Goal: Task Accomplishment & Management: Complete application form

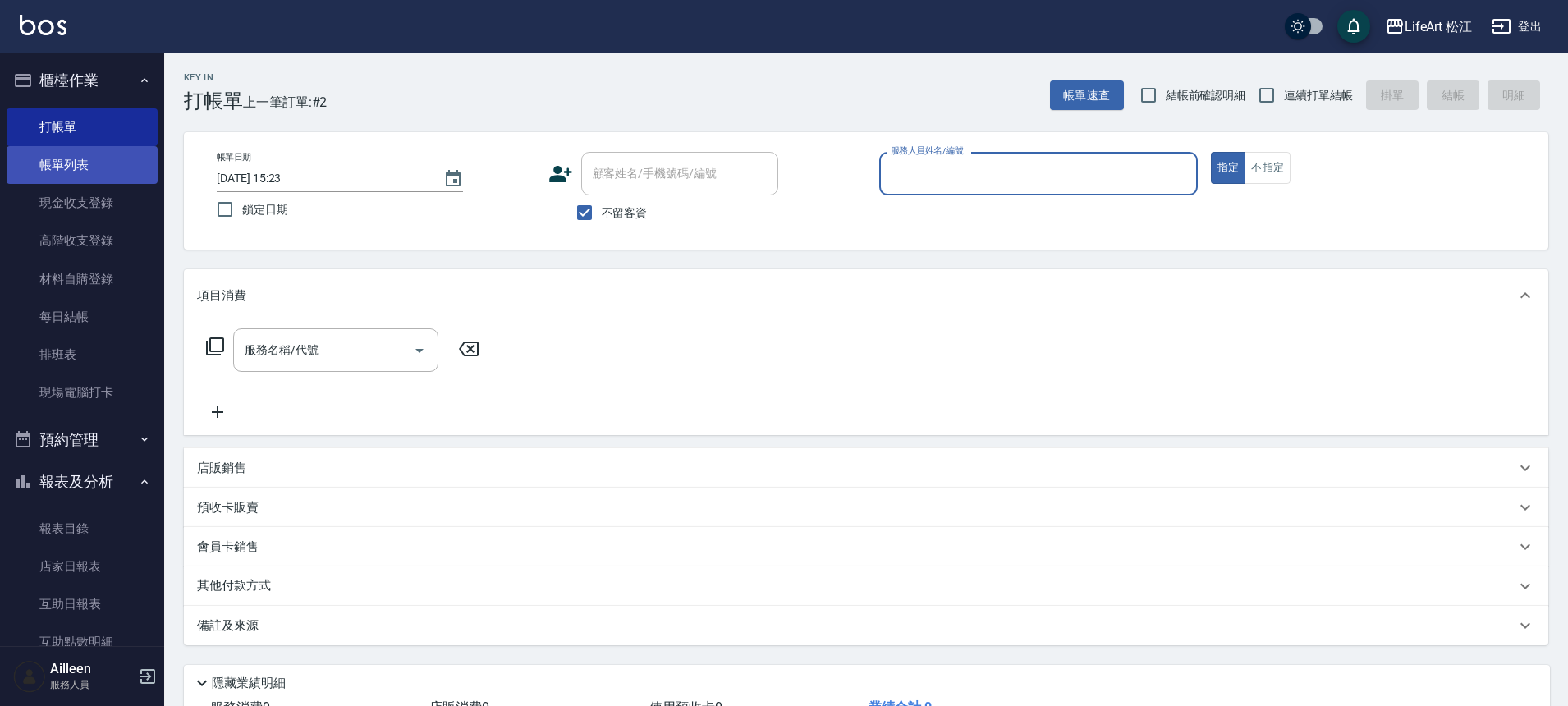
click at [83, 170] on link "帳單列表" at bounding box center [82, 165] width 151 height 37
click at [87, 172] on link "帳單列表" at bounding box center [82, 165] width 151 height 37
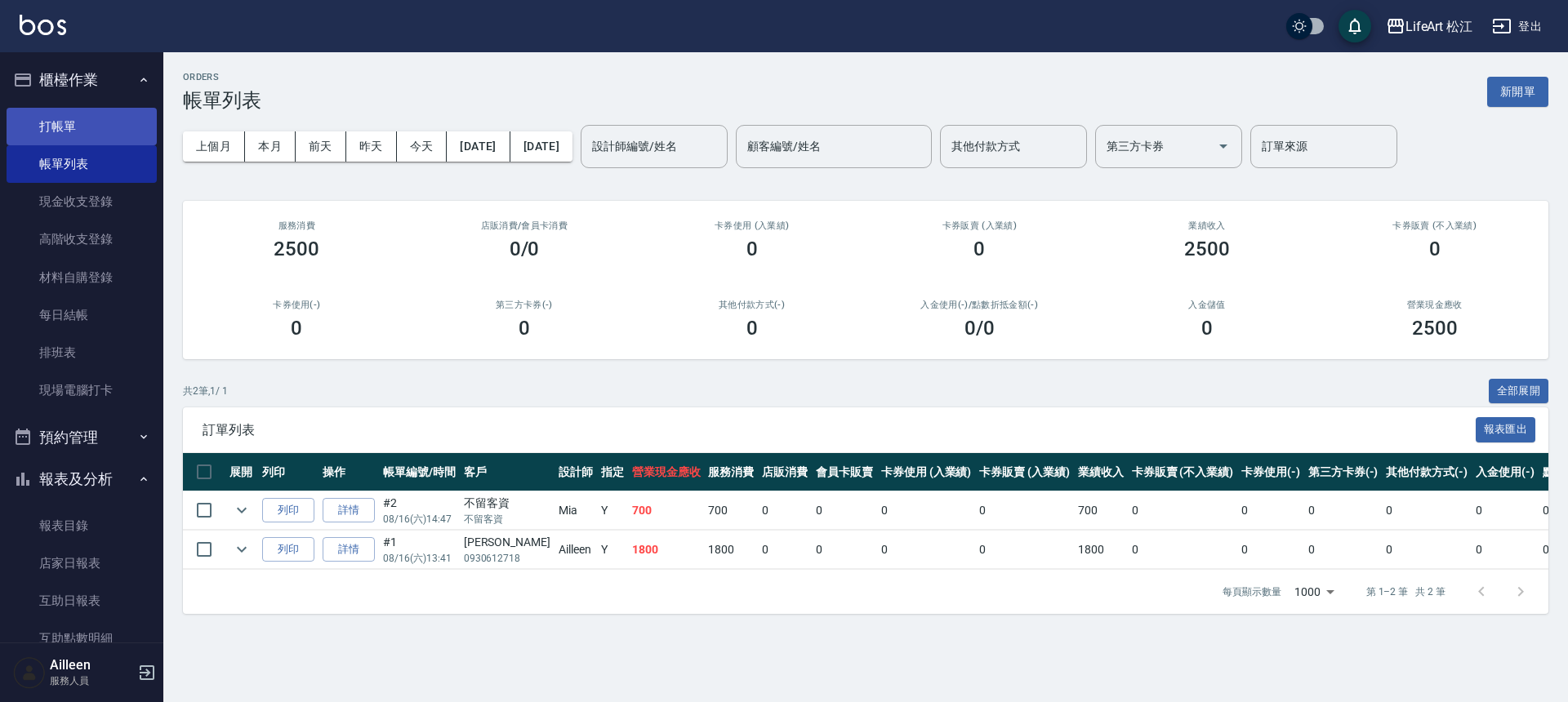
click at [69, 117] on link "打帳單" at bounding box center [82, 127] width 150 height 37
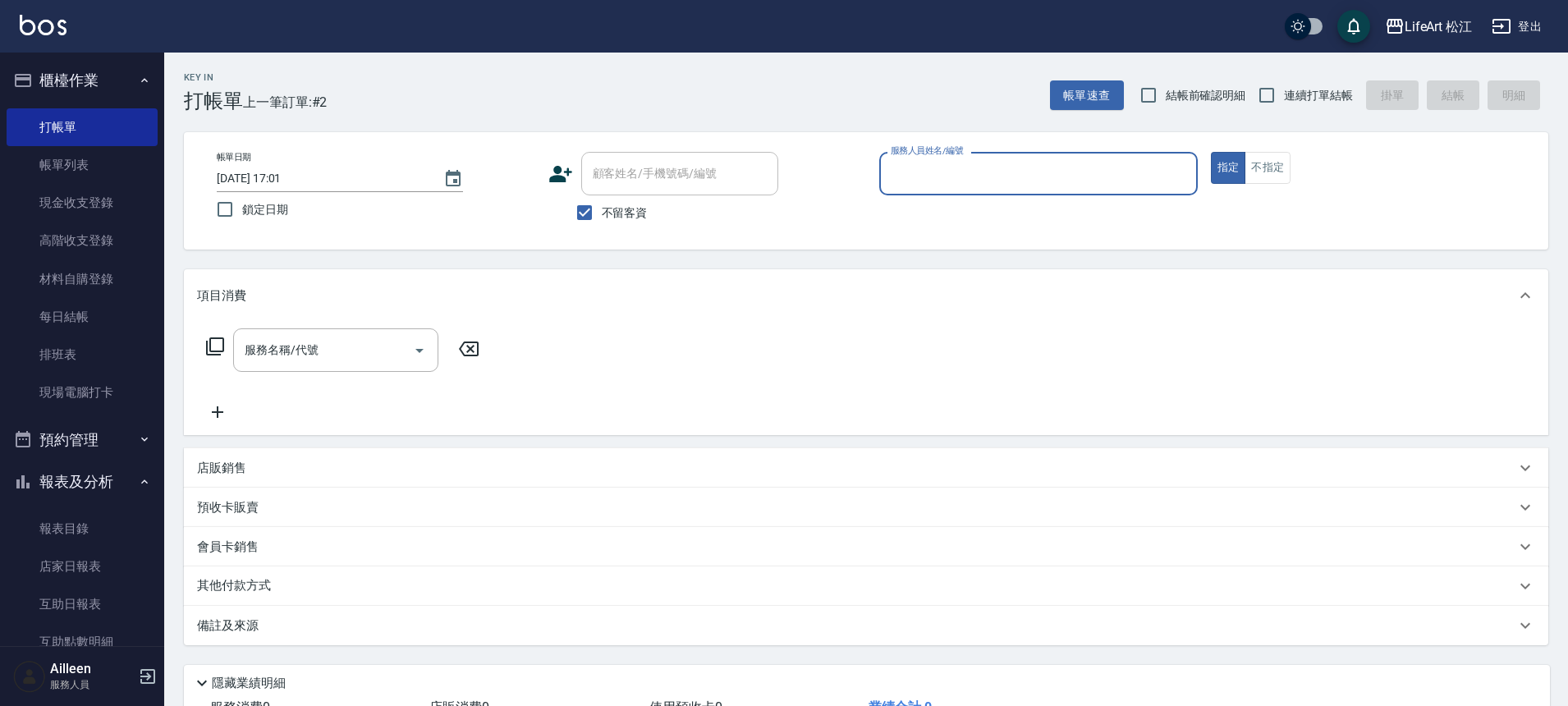
click at [928, 172] on input "服務人員姓名/編號" at bounding box center [1039, 174] width 304 height 29
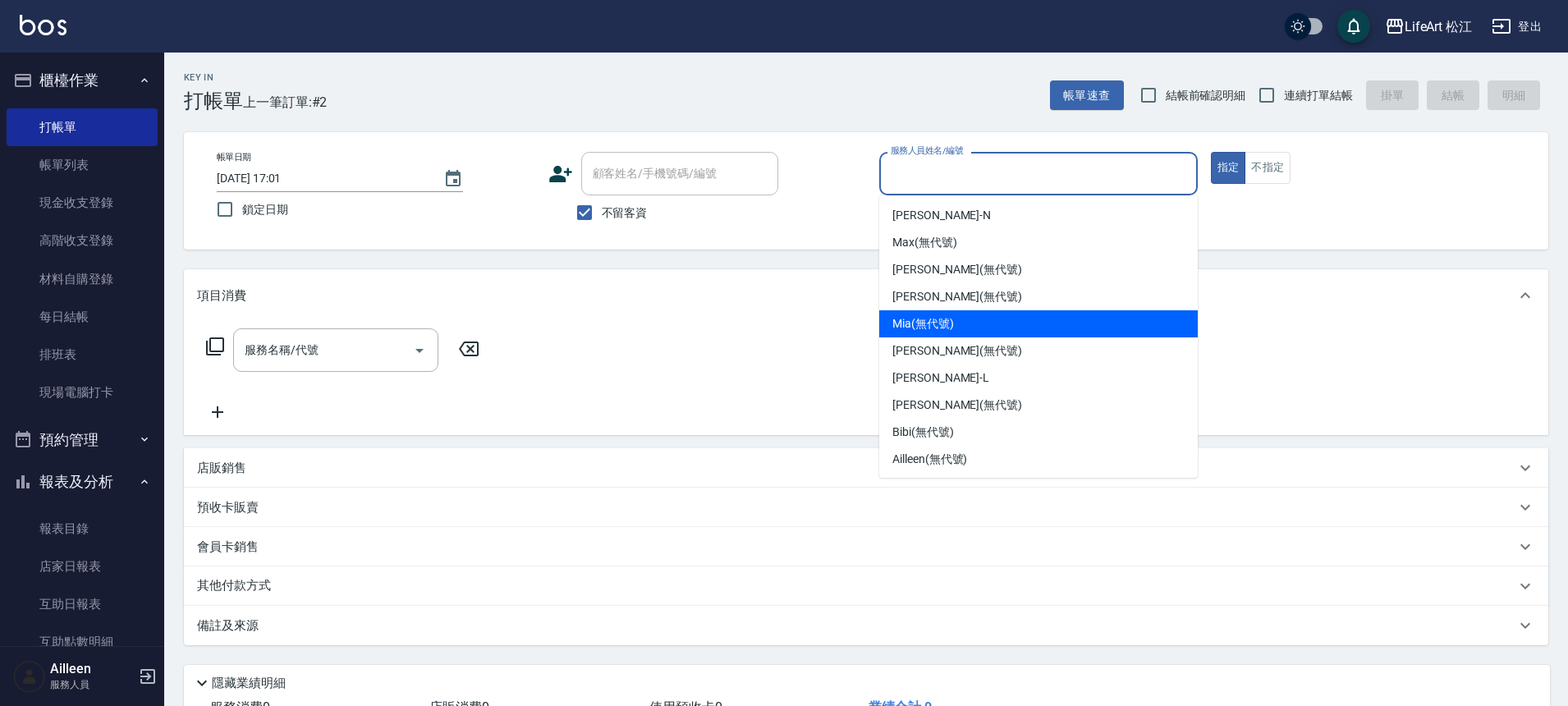
click at [917, 324] on span "Mia (無代號)" at bounding box center [923, 324] width 62 height 17
type input "Mia(無代號)"
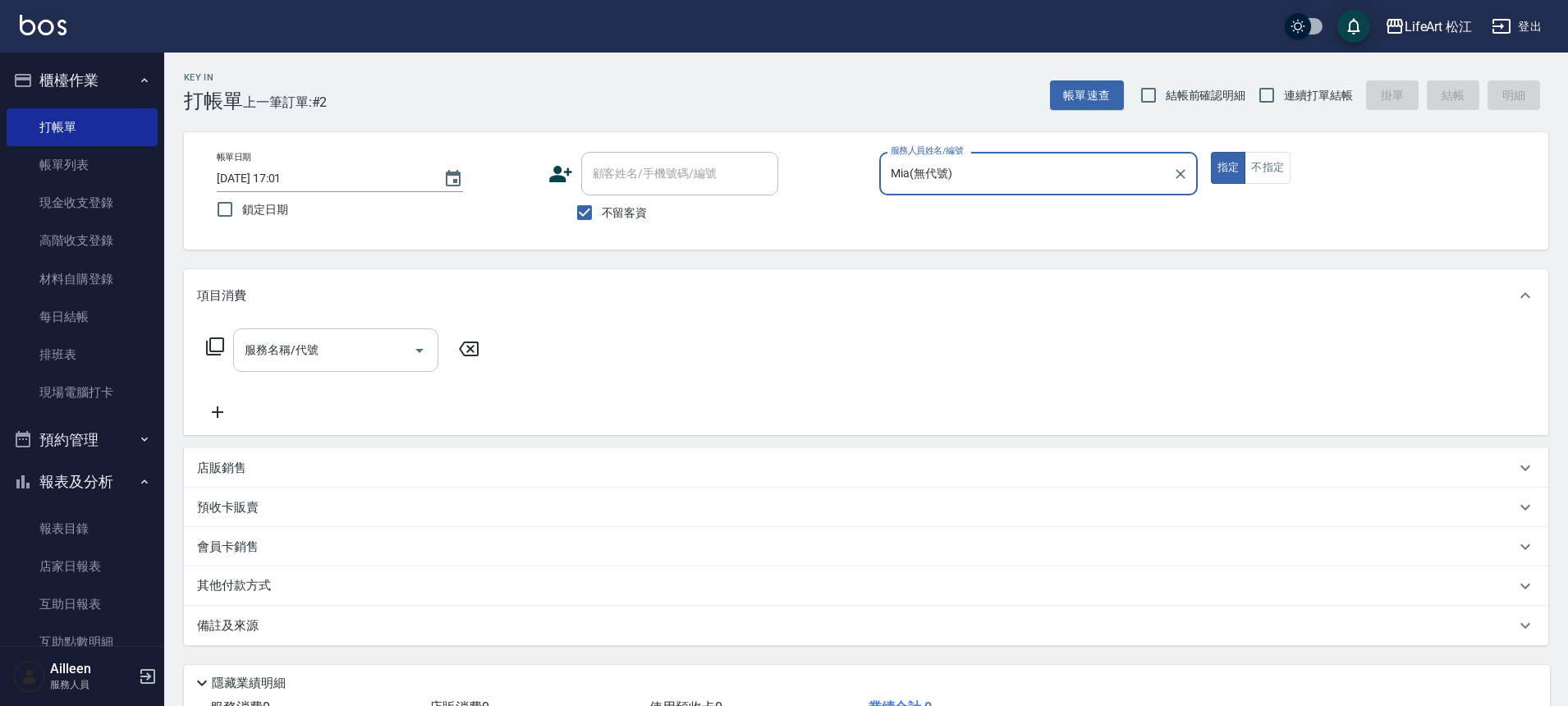
click at [369, 339] on input "服務名稱/代號" at bounding box center [323, 350] width 166 height 29
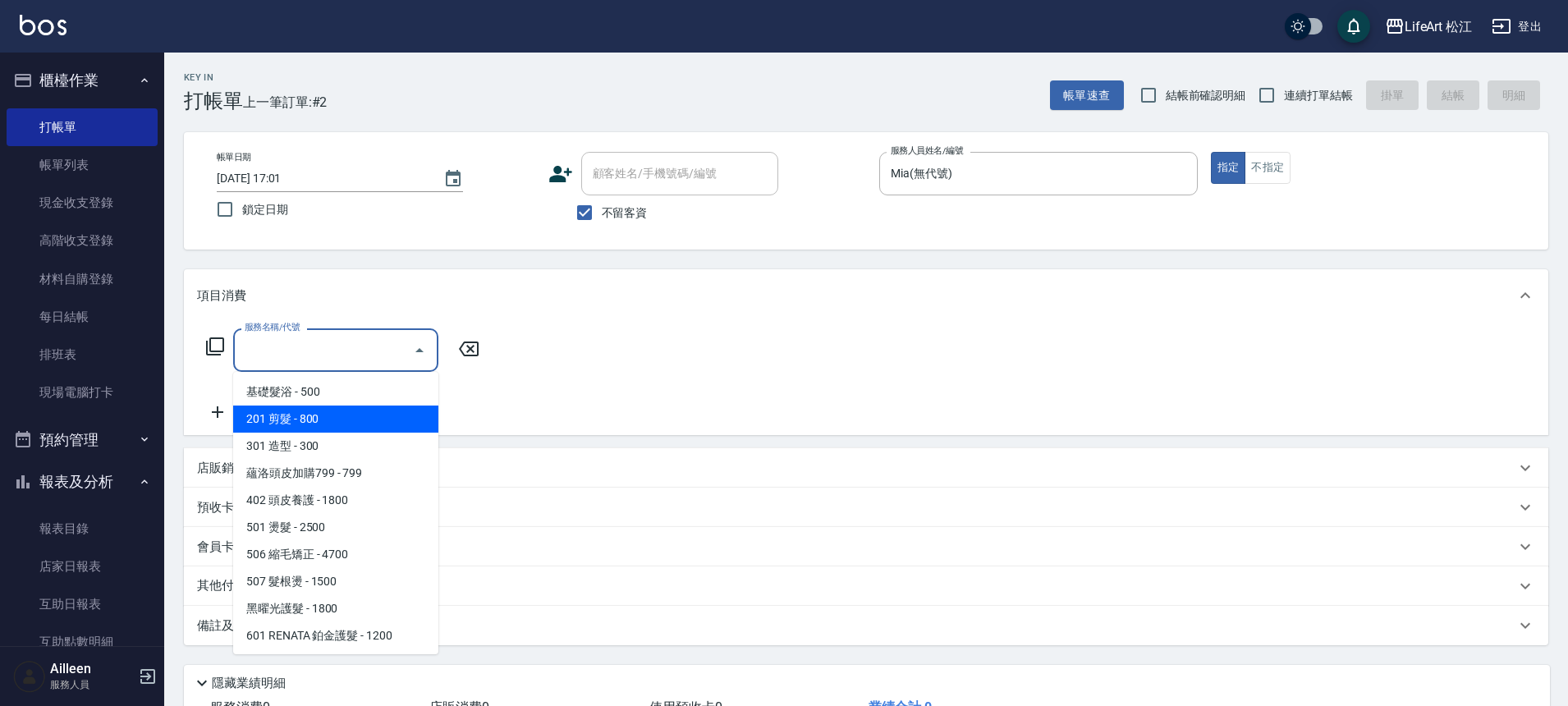
click at [353, 421] on span "201 剪髮 - 800" at bounding box center [336, 420] width 206 height 27
click at [353, 421] on div "服務名稱/代號 服務名稱/代號" at bounding box center [343, 376] width 292 height 93
type input "201 剪髮(201)"
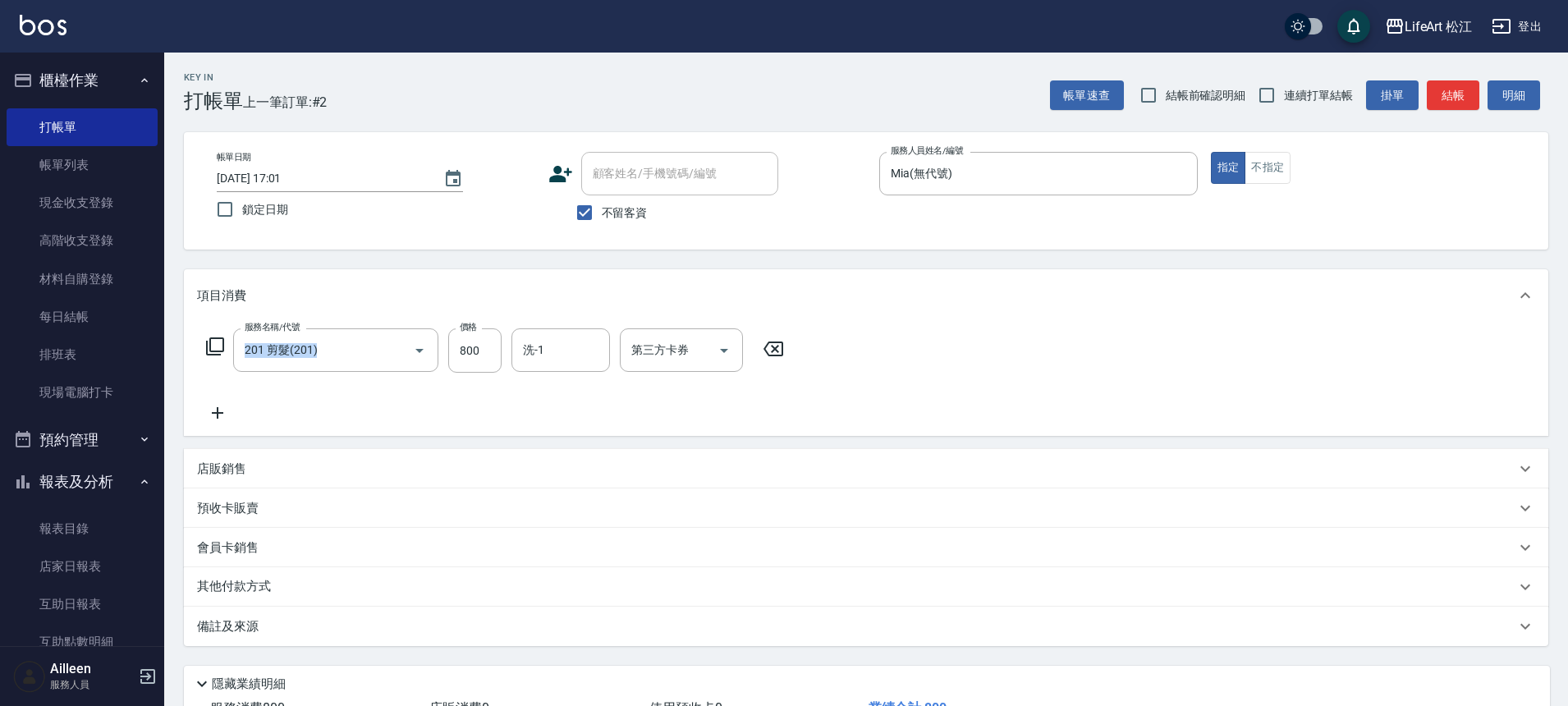
click at [319, 624] on div "備註及來源" at bounding box center [856, 627] width 1318 height 17
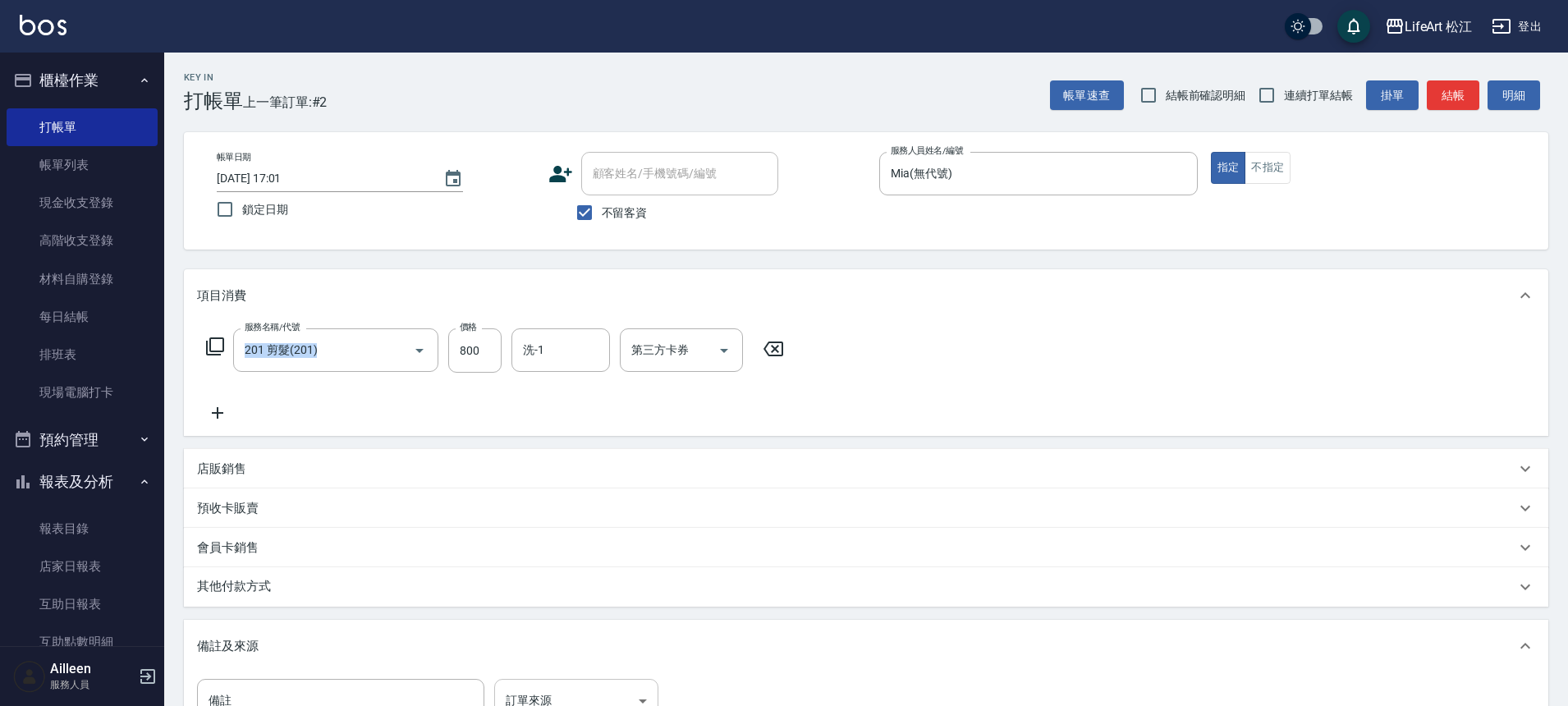
click at [571, 682] on body "LifeArt 松江 登出 櫃檯作業 打帳單 帳單列表 現金收支登錄 高階收支登錄 材料自購登錄 每日結帳 排班表 現場電腦打卡 預約管理 預約管理 單日預約…" at bounding box center [784, 467] width 1568 height 935
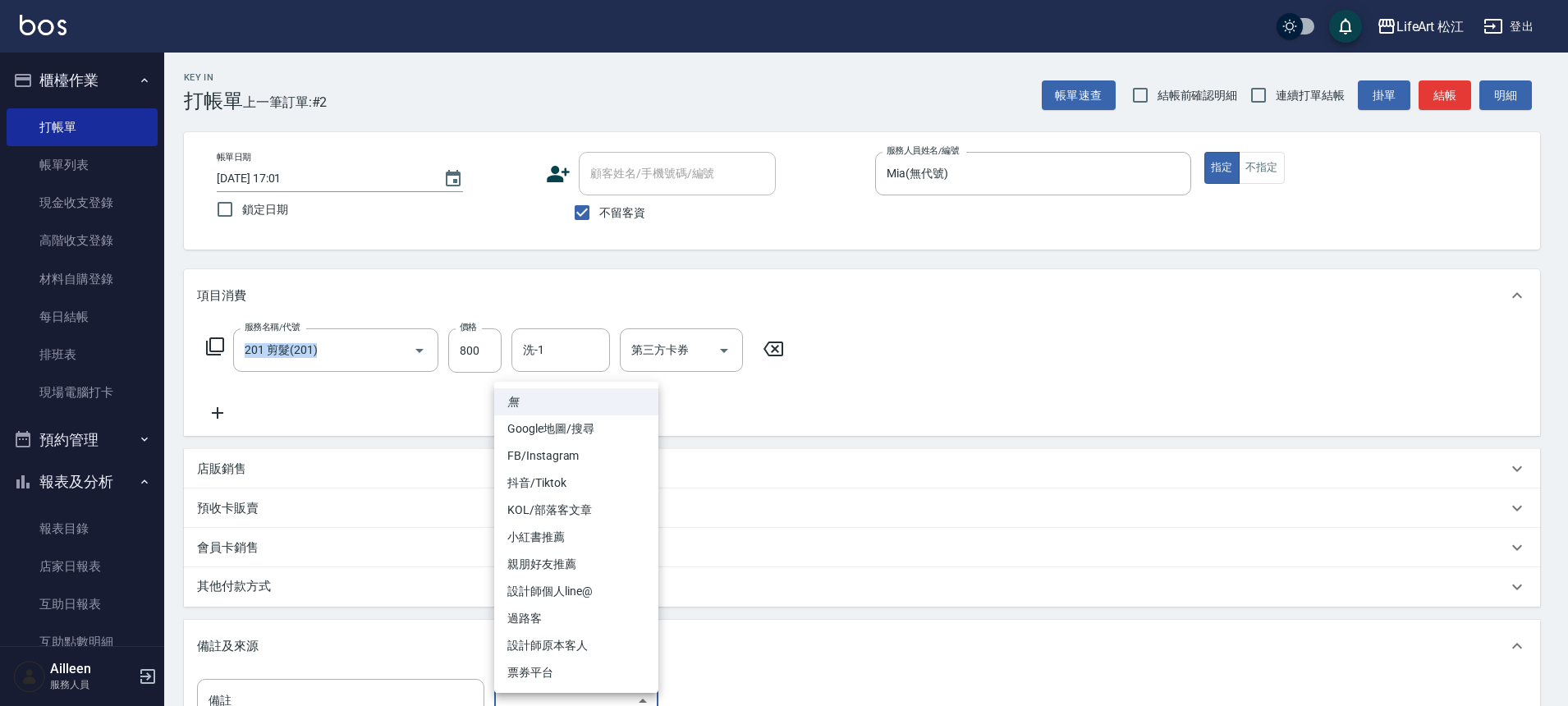
scroll to position [17, 0]
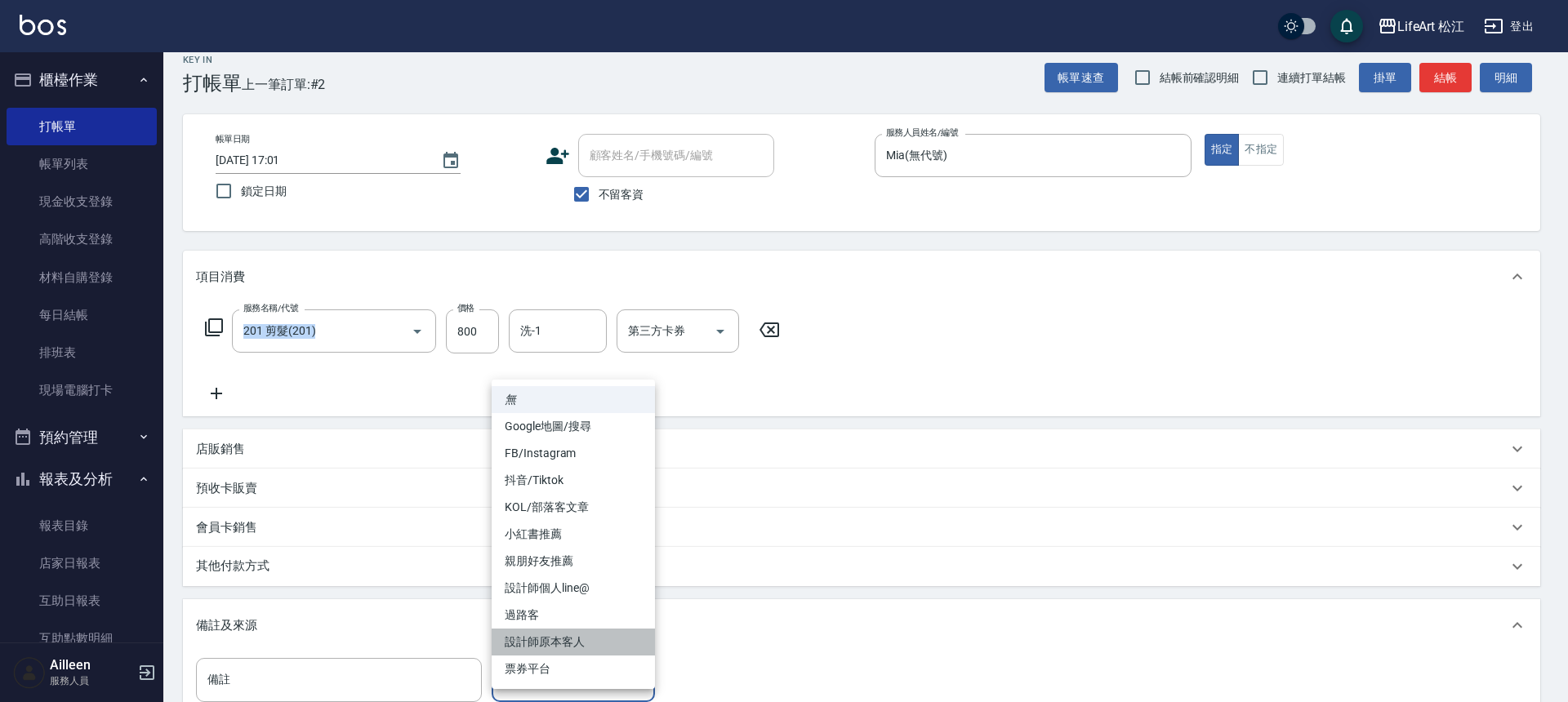
click at [603, 645] on li "設計師原本客人" at bounding box center [573, 642] width 163 height 27
type input "設計師原本客人"
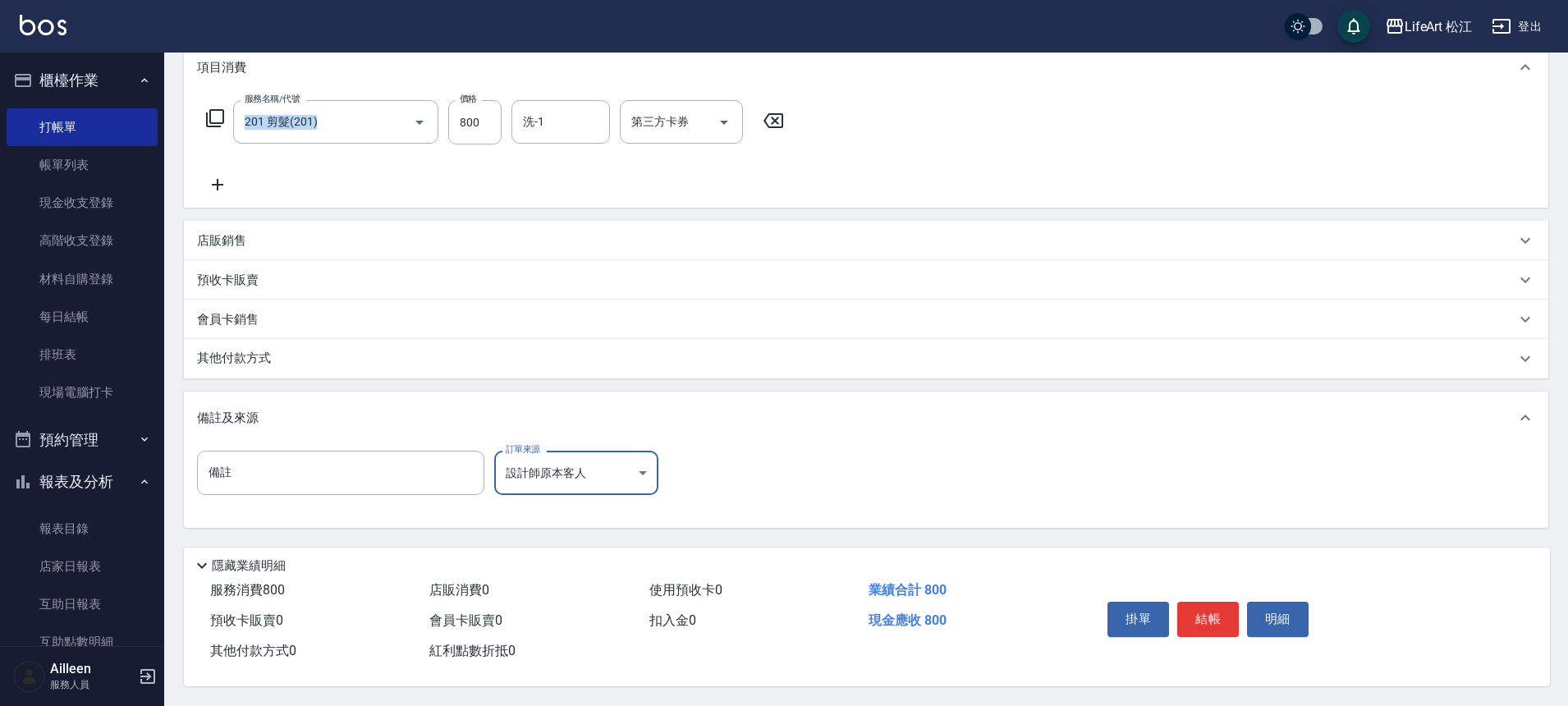
scroll to position [235, 0]
click at [1221, 614] on button "結帳" at bounding box center [1208, 619] width 62 height 35
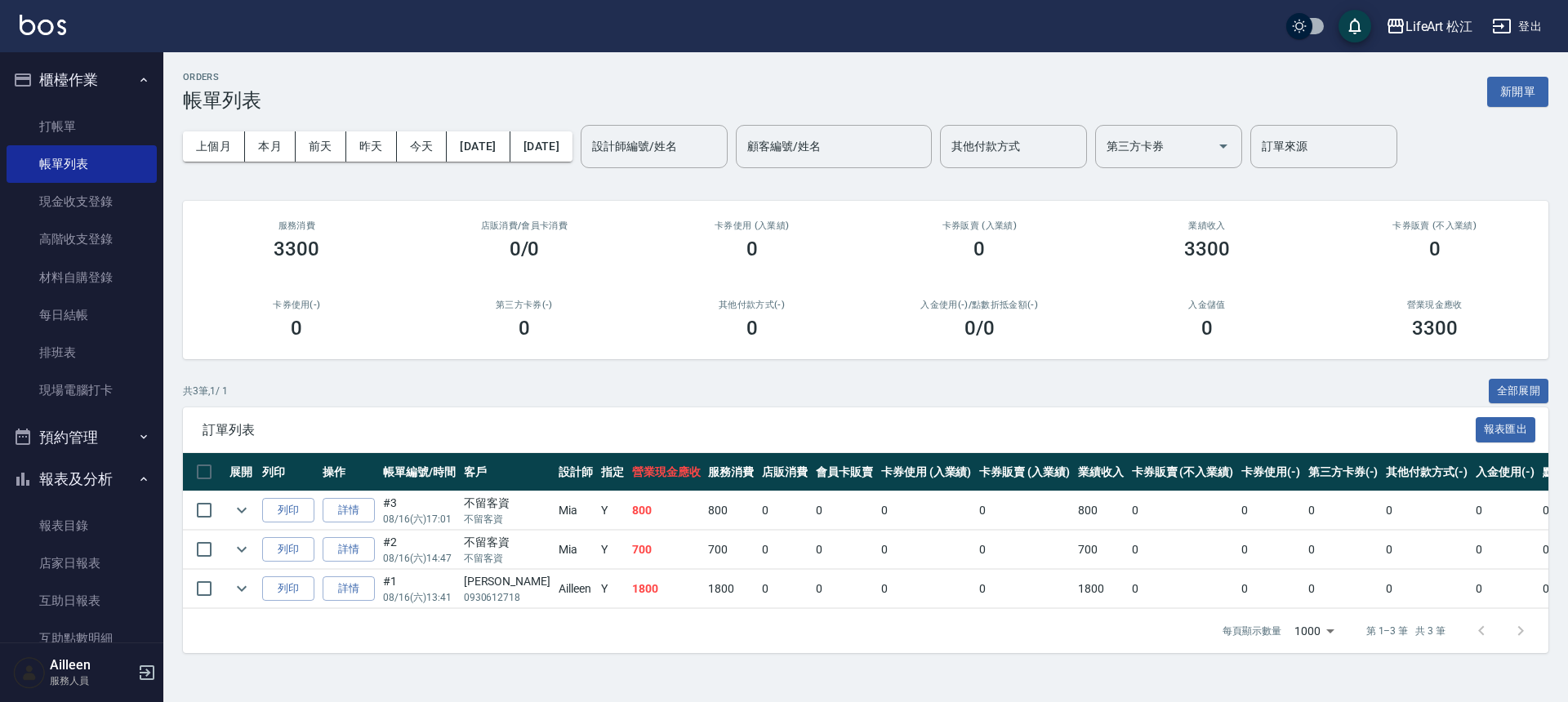
click at [1559, 80] on div "ORDERS 帳單列表 新開單 上個月 本月 [DATE] [DATE] [DATE] [DATE] [DATE] 設計師編號/姓名 設計師編號/姓名 顧客編…" at bounding box center [865, 362] width 1405 height 621
click at [1515, 88] on button "新開單" at bounding box center [1517, 92] width 62 height 30
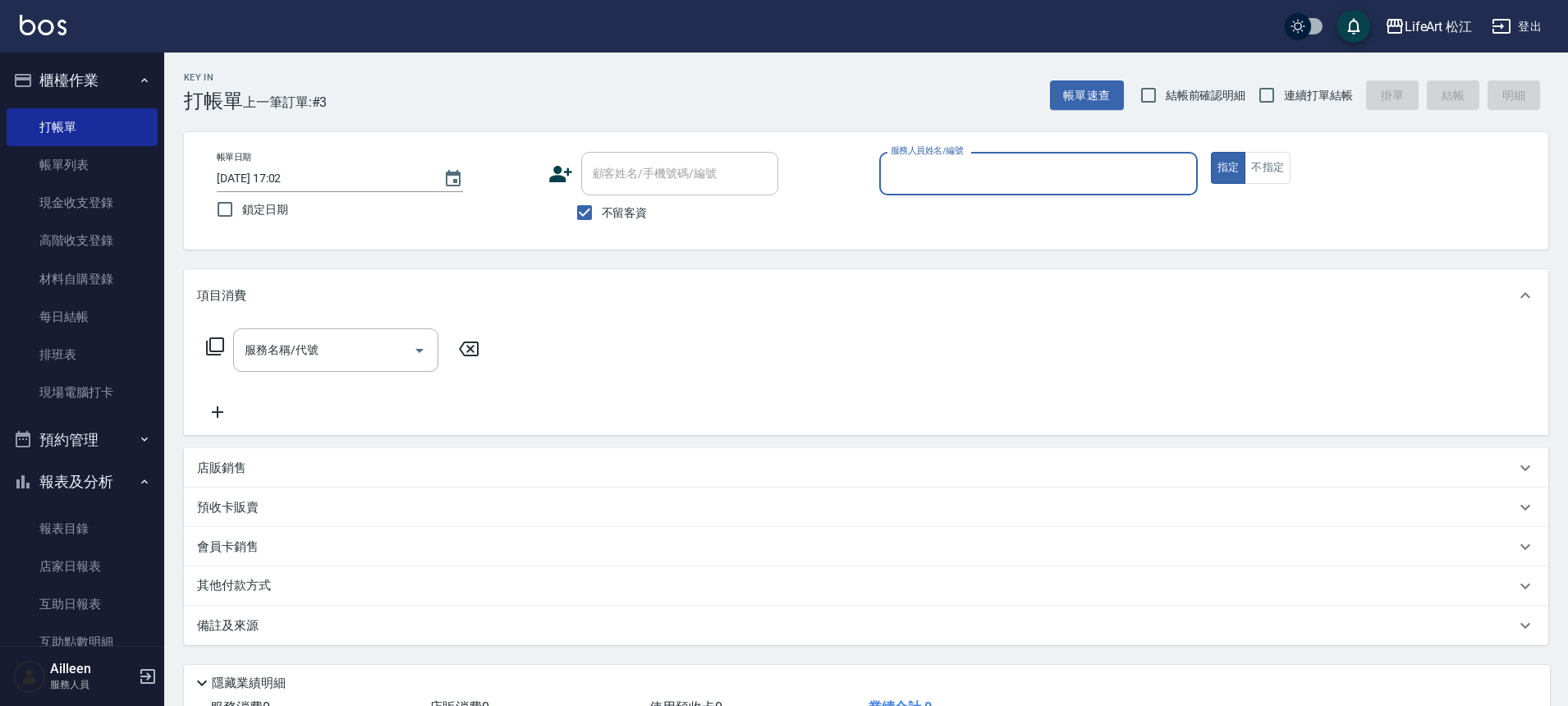
click at [1130, 176] on input "服務人員姓名/編號" at bounding box center [1039, 174] width 304 height 29
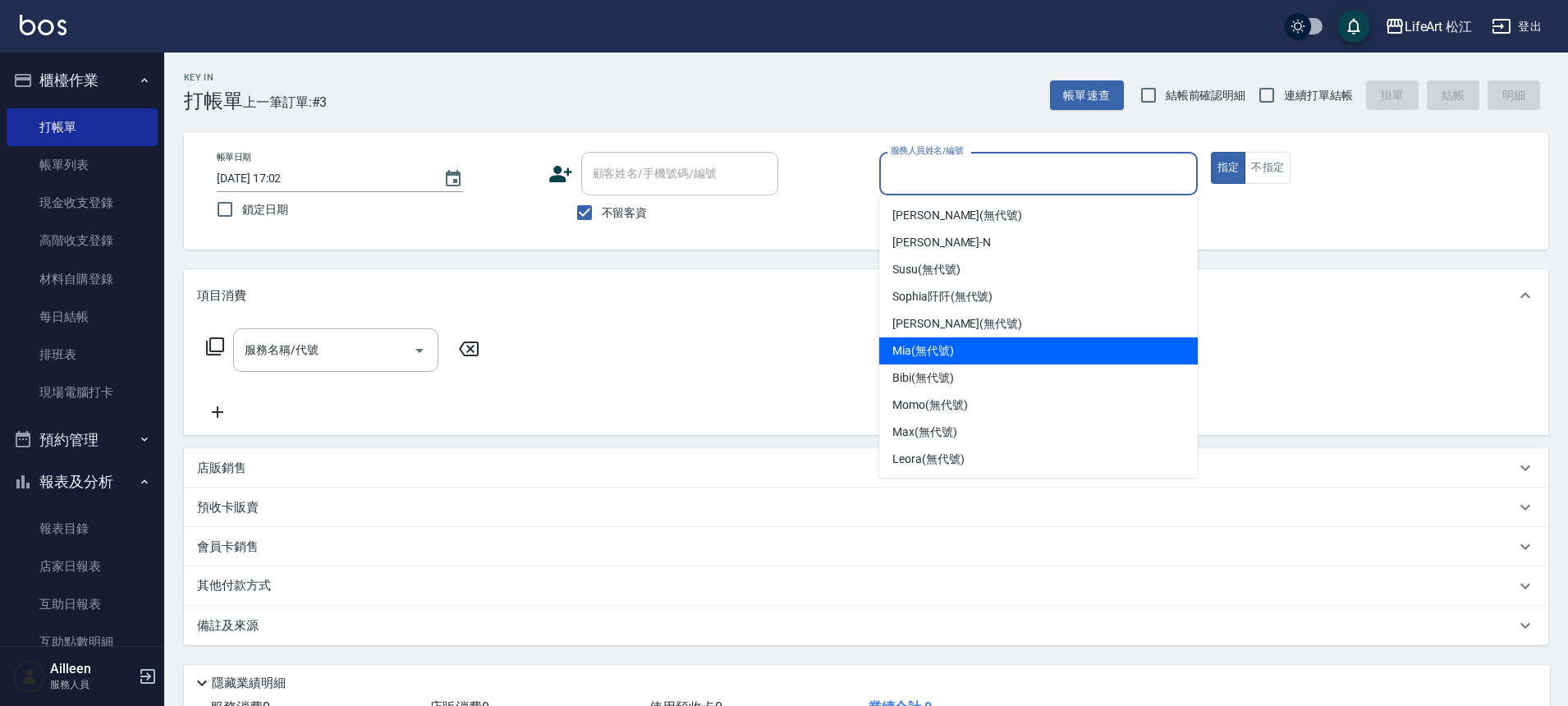
click at [934, 355] on span "Mia (無代號)" at bounding box center [923, 351] width 62 height 17
type input "Mia(無代號)"
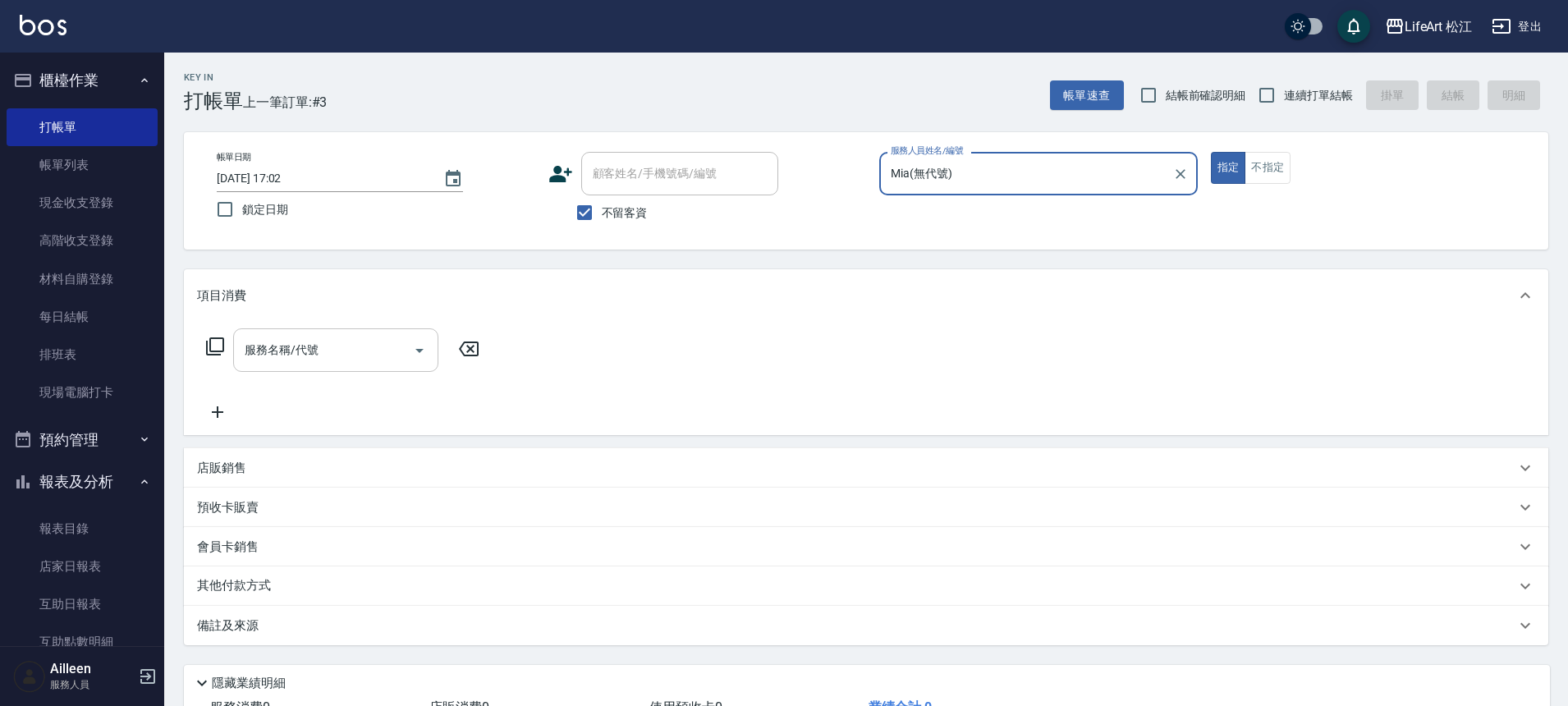
click at [366, 359] on input "服務名稱/代號" at bounding box center [323, 350] width 166 height 29
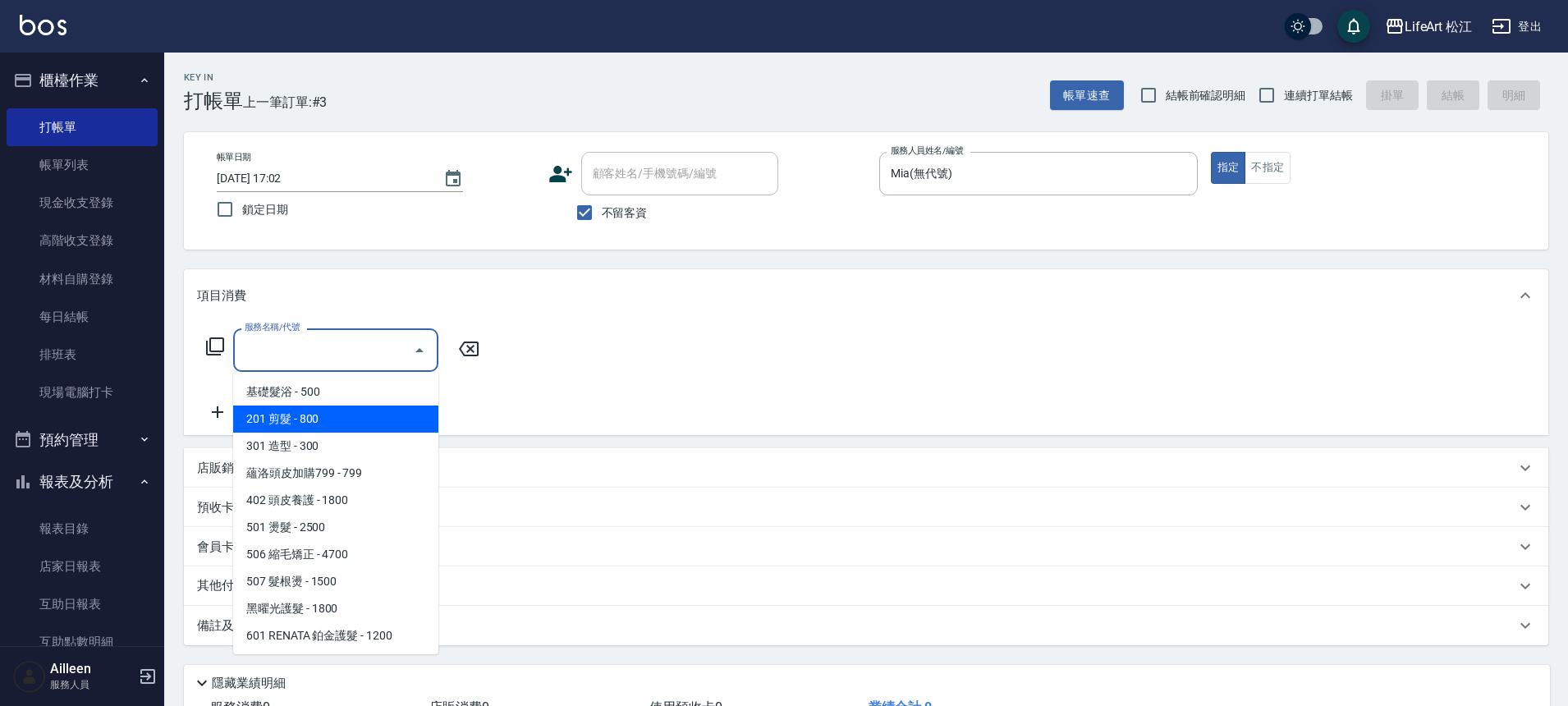
click at [332, 423] on span "201 剪髮 - 800" at bounding box center [336, 420] width 206 height 27
type input "201 剪髮(201)"
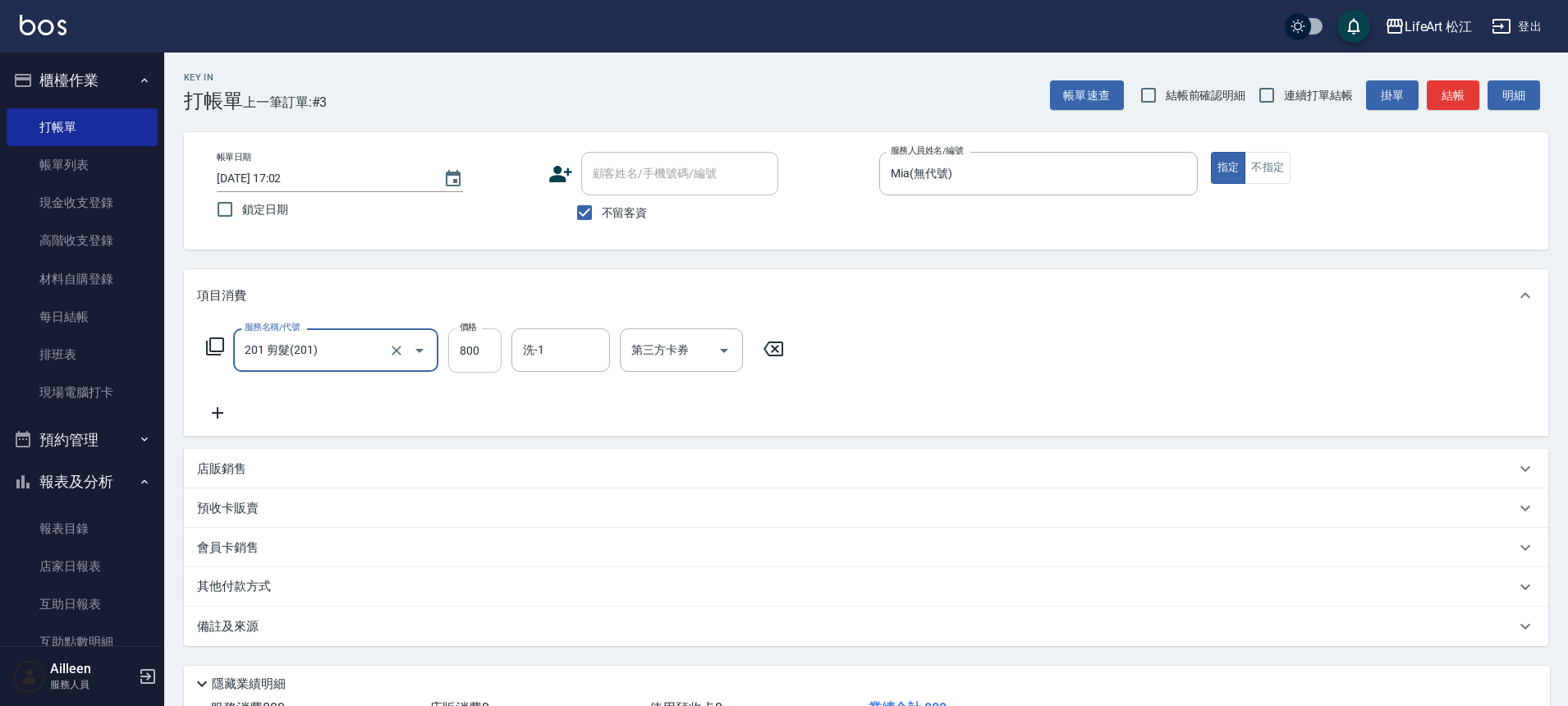
click at [477, 360] on input "800" at bounding box center [475, 351] width 54 height 44
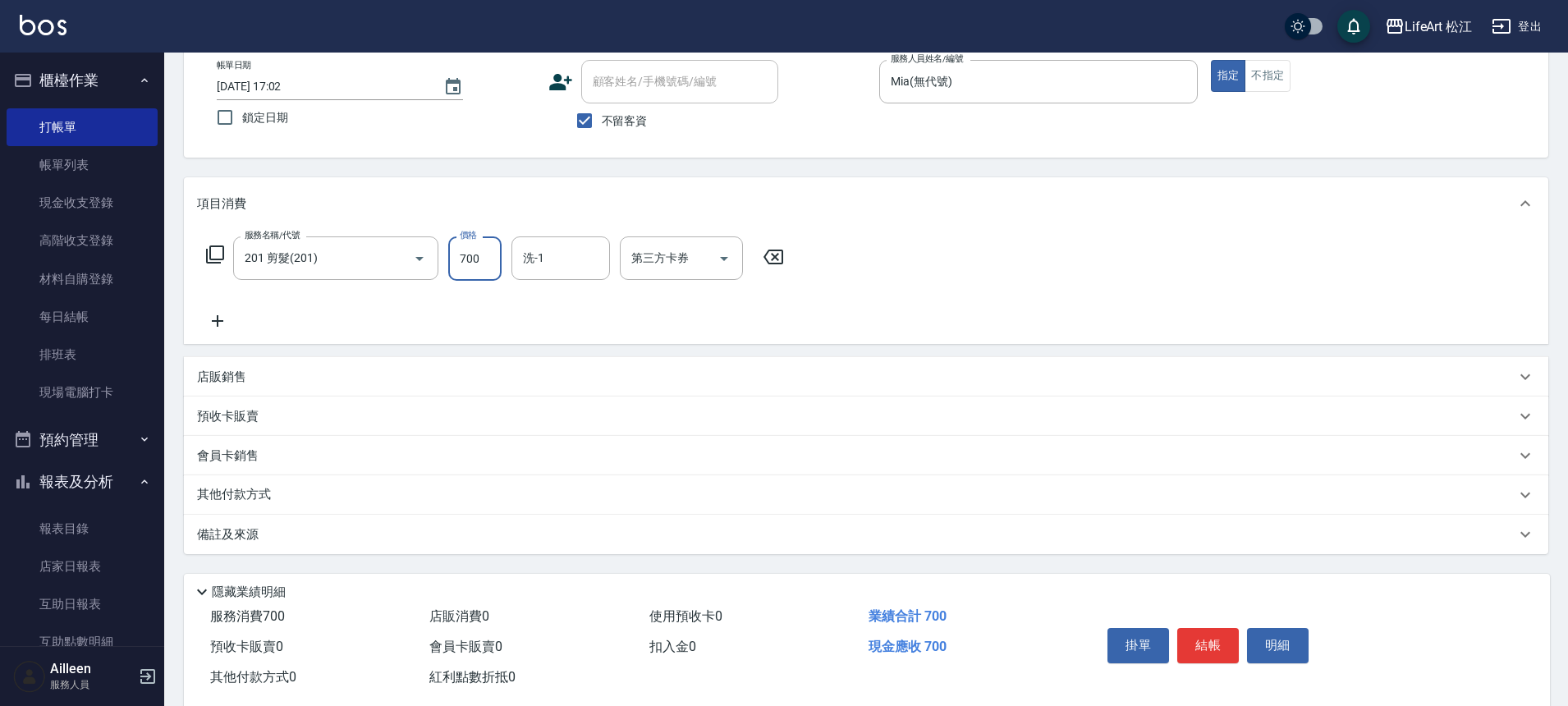
scroll to position [126, 0]
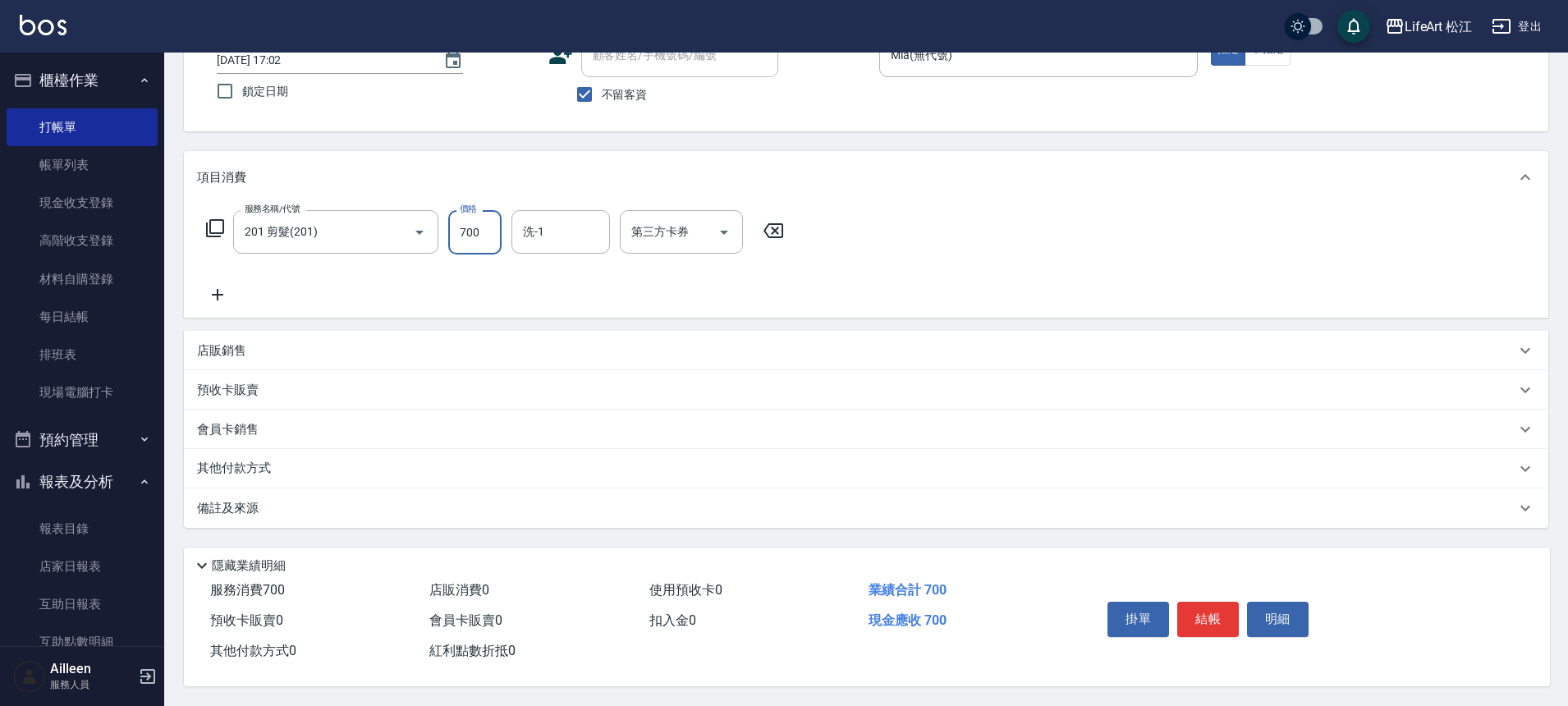
type input "700"
click at [269, 501] on div "備註及來源" at bounding box center [856, 509] width 1318 height 17
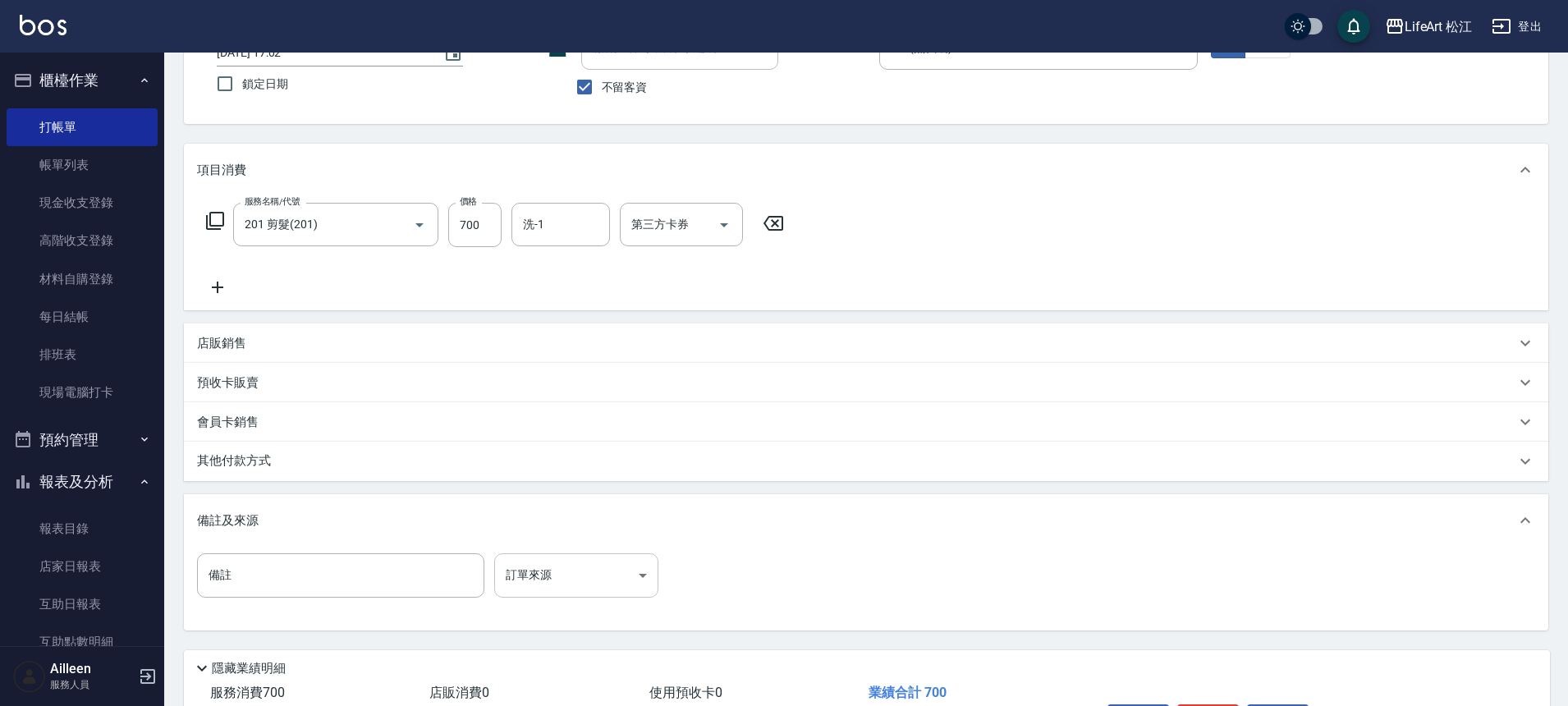
click at [555, 585] on body "LifeArt 松江 登出 櫃檯作業 打帳單 帳單列表 現金收支登錄 高階收支登錄 材料自購登錄 每日結帳 排班表 現場電腦打卡 預約管理 預約管理 單日預約…" at bounding box center [784, 342] width 1568 height 935
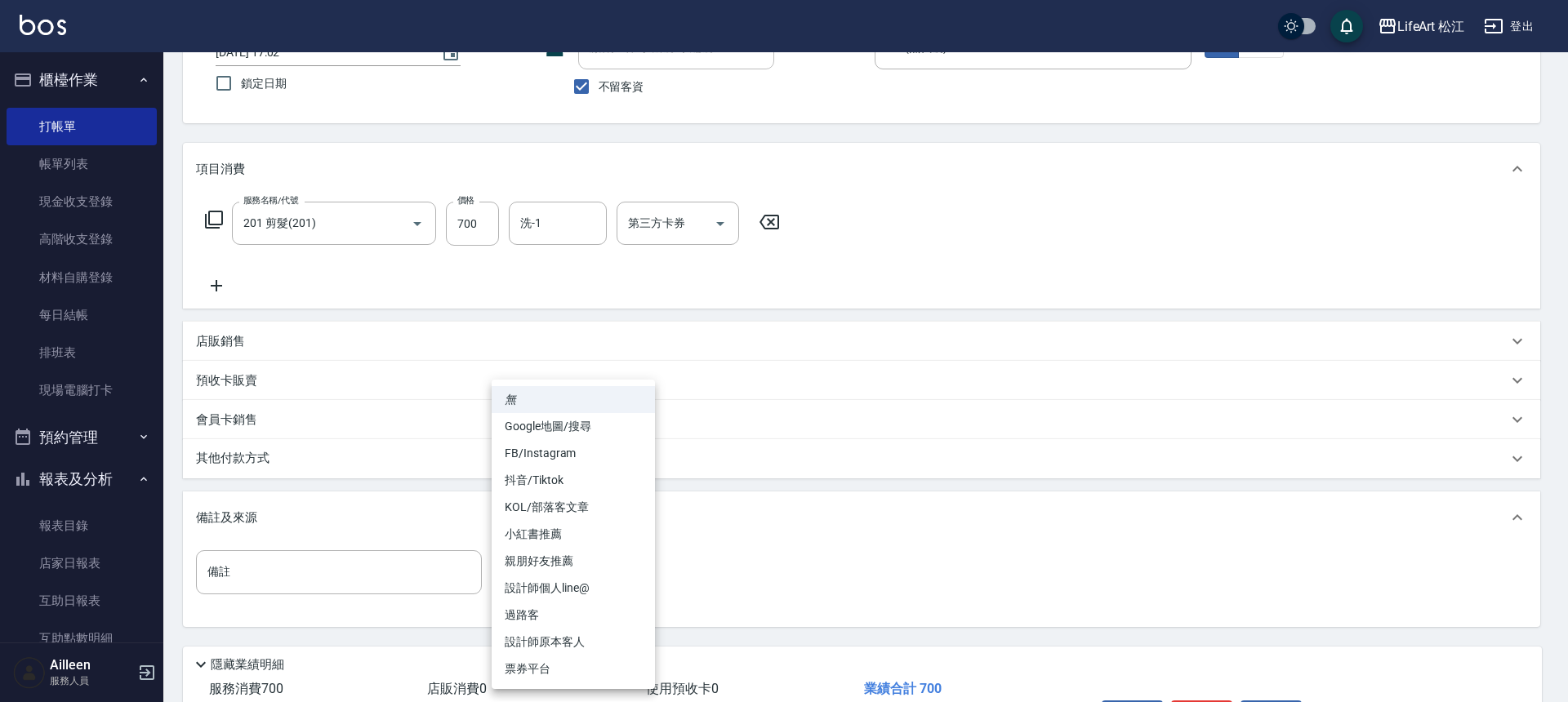
click at [563, 656] on li "票券平台" at bounding box center [573, 669] width 163 height 27
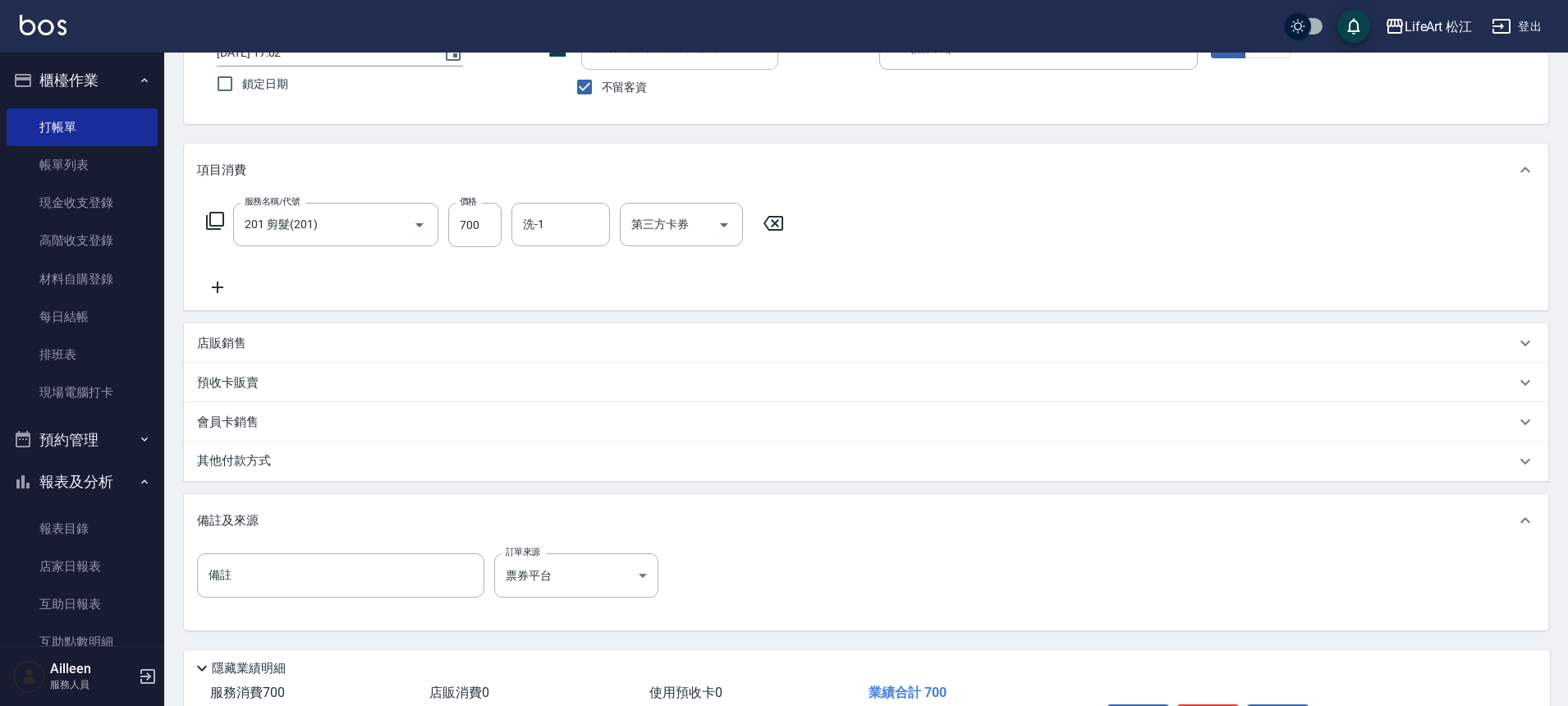
drag, startPoint x: 566, startPoint y: 660, endPoint x: 577, endPoint y: 648, distance: 16.3
click at [577, 648] on li "票券平台" at bounding box center [576, 640] width 123 height 15
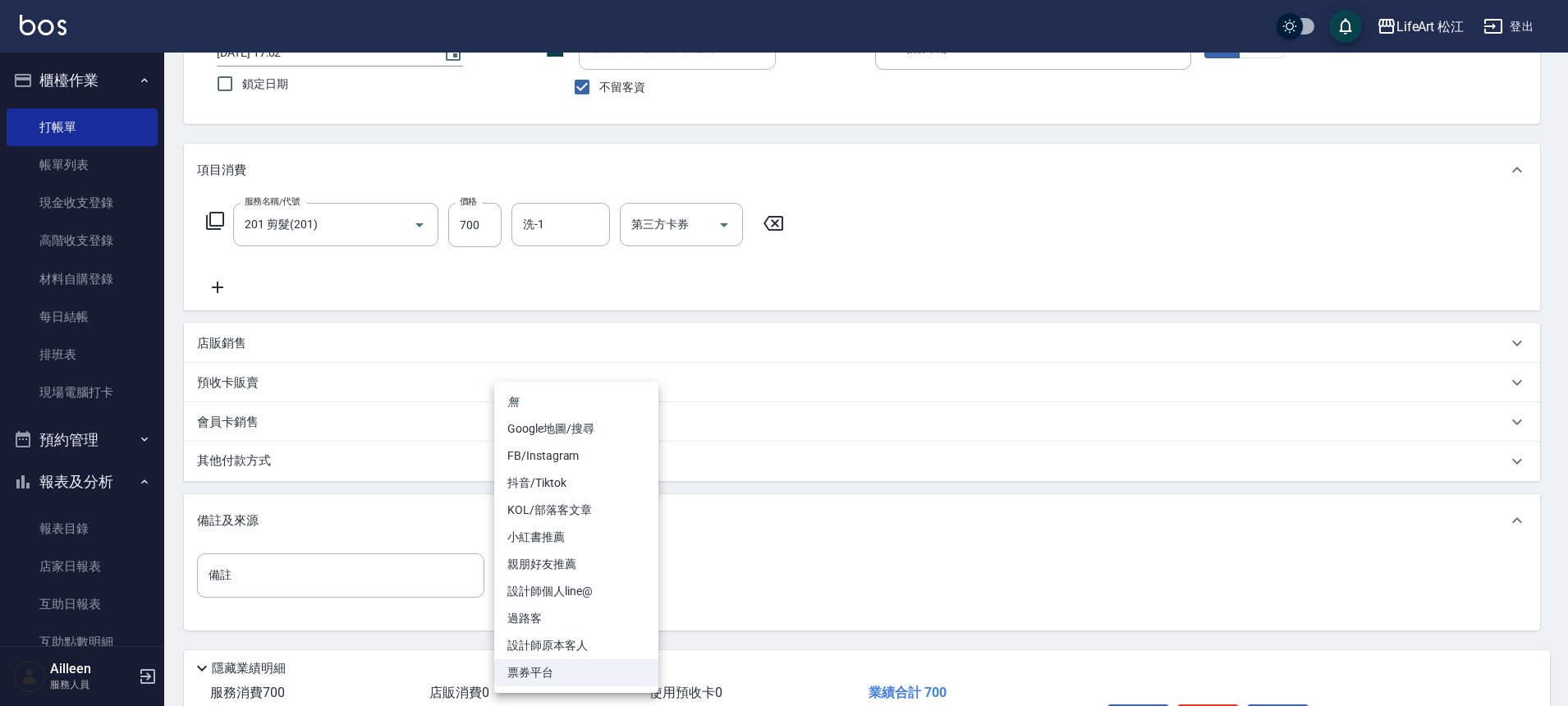
click at [590, 579] on body "LifeArt 松江 登出 櫃檯作業 打帳單 帳單列表 現金收支登錄 高階收支登錄 材料自購登錄 每日結帳 排班表 現場電腦打卡 預約管理 預約管理 單日預約…" at bounding box center [784, 342] width 1568 height 935
click at [598, 635] on li "設計師原本客人" at bounding box center [576, 646] width 164 height 27
type input "設計師原本客人"
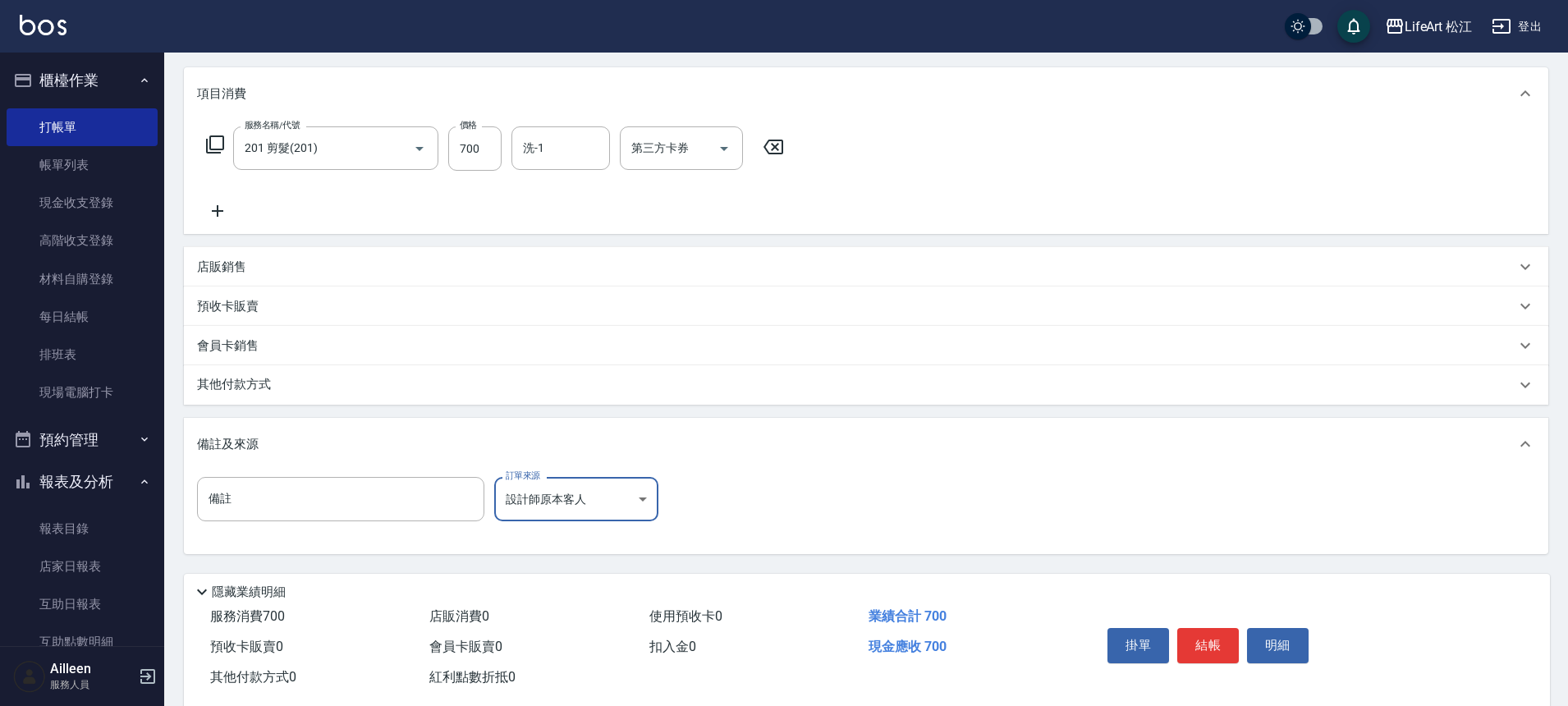
scroll to position [235, 0]
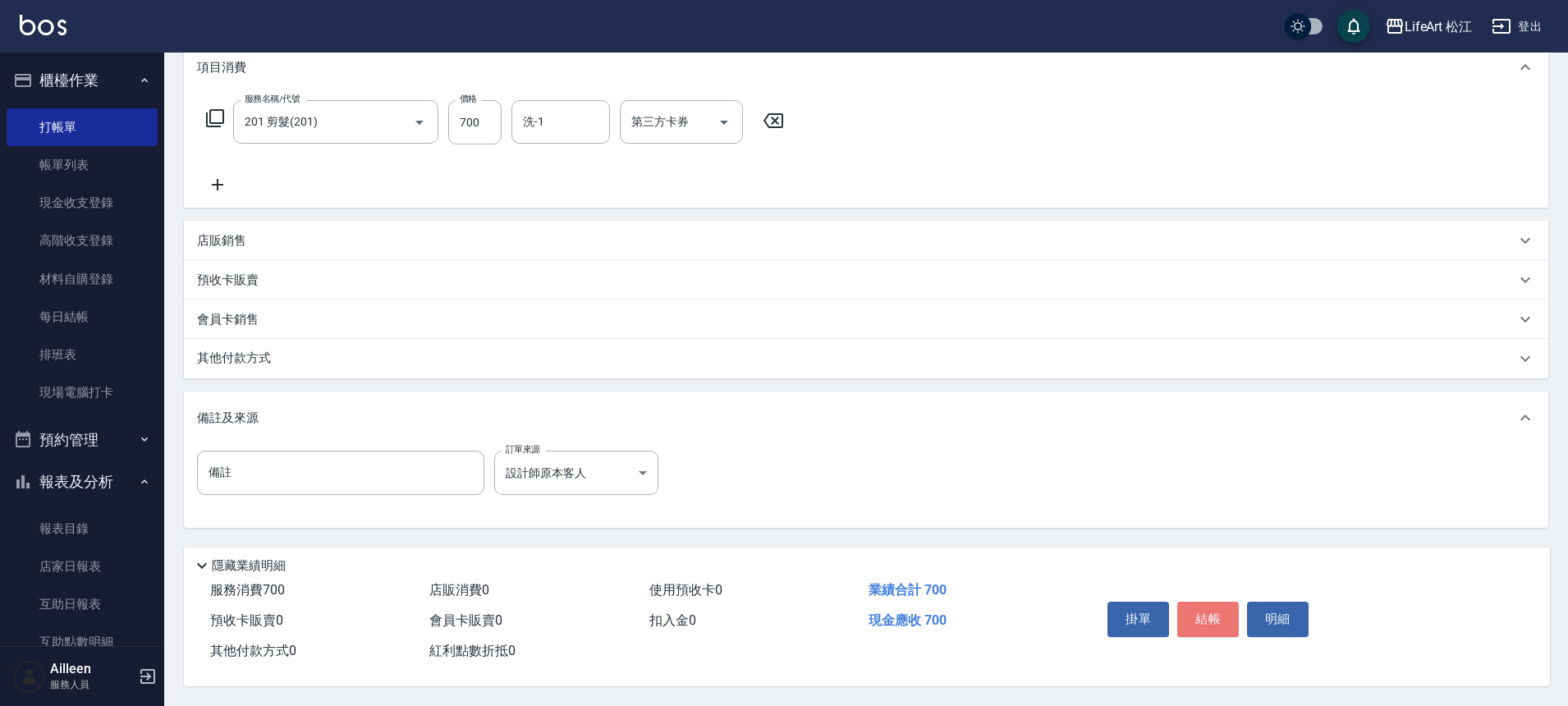
click at [1216, 605] on button "結帳" at bounding box center [1208, 619] width 62 height 35
